Goal: Go to known website: Access a specific website the user already knows

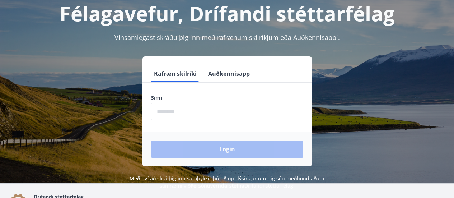
scroll to position [88, 0]
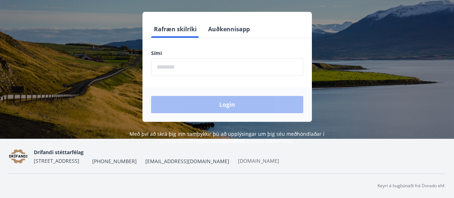
click at [240, 160] on link "[DOMAIN_NAME]" at bounding box center [258, 160] width 41 height 7
